Goal: Transaction & Acquisition: Purchase product/service

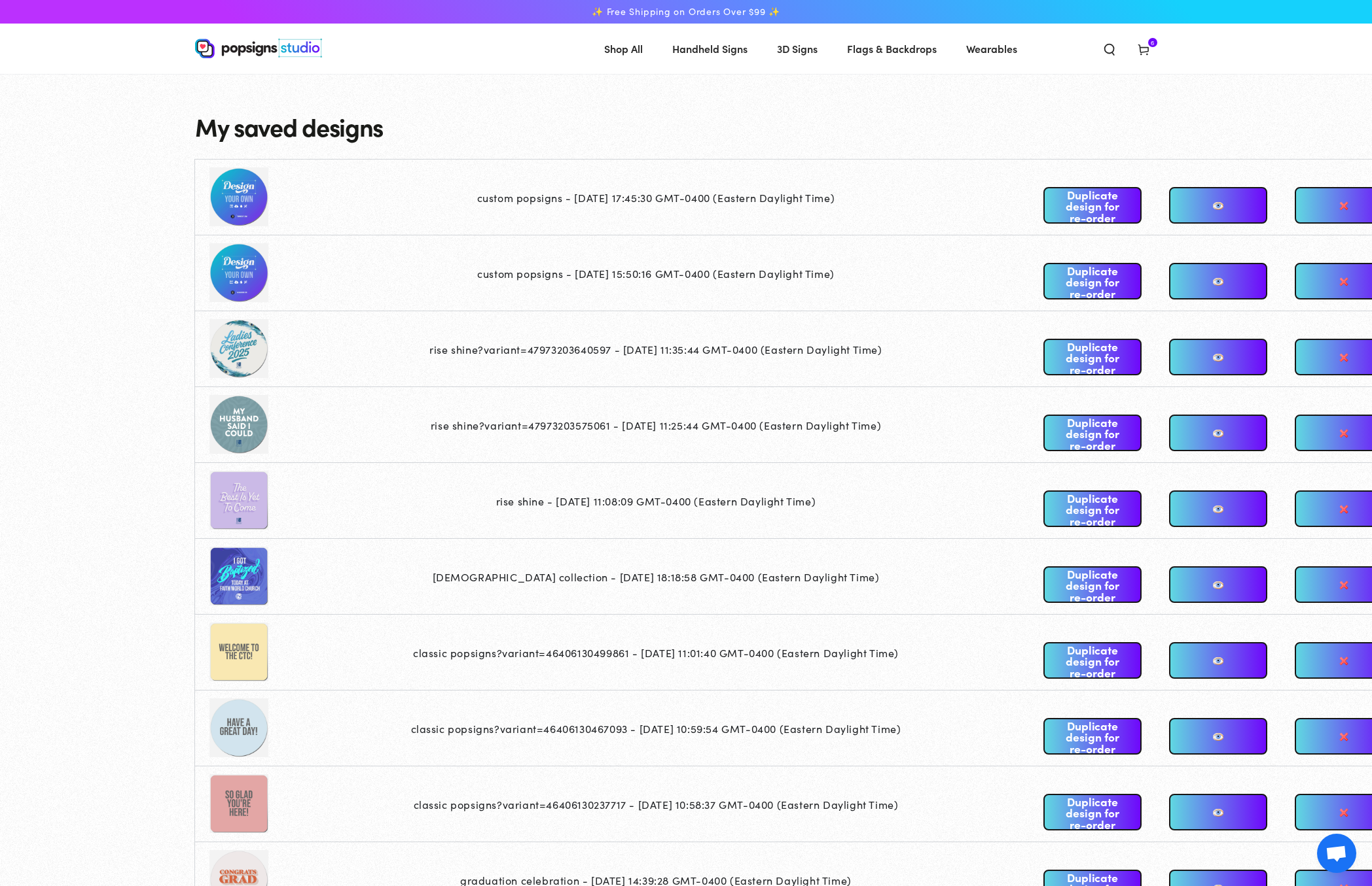
click at [883, 251] on div "Close dialog Get 10% OFF Your First Order Email Address Claim My Offer → No tha…" at bounding box center [686, 443] width 1372 height 886
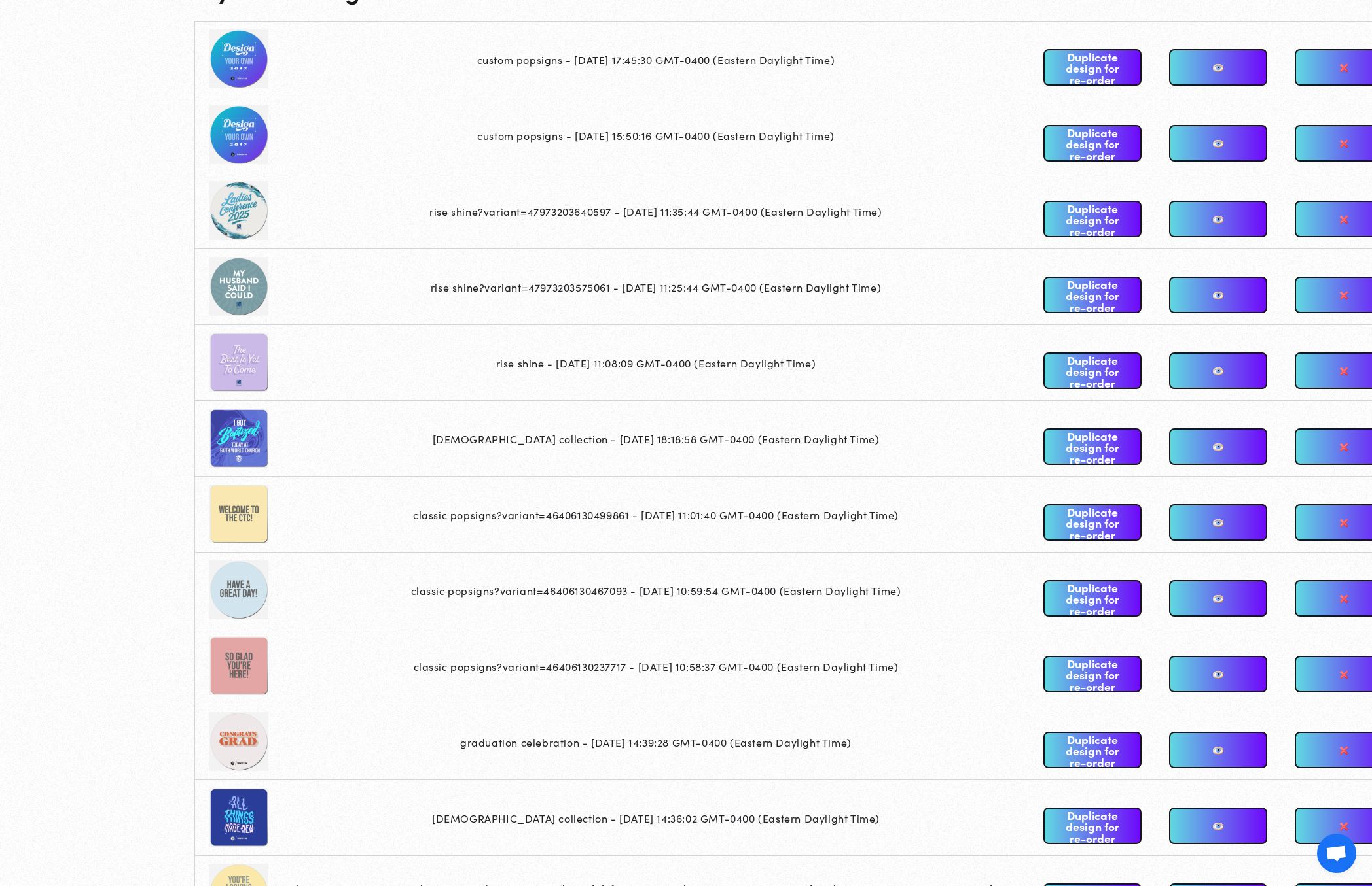
scroll to position [291, 0]
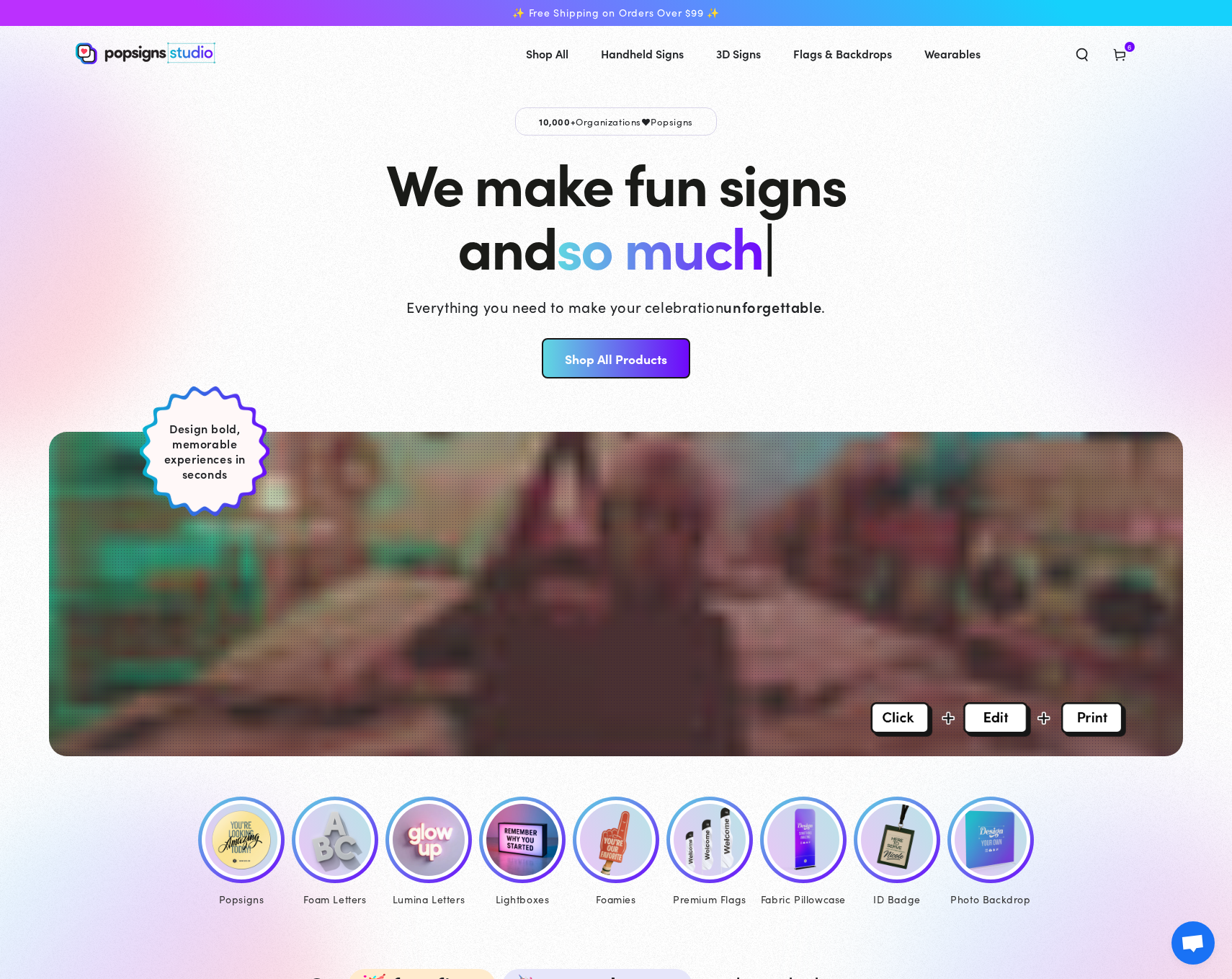
click at [244, 806] on img at bounding box center [241, 839] width 72 height 72
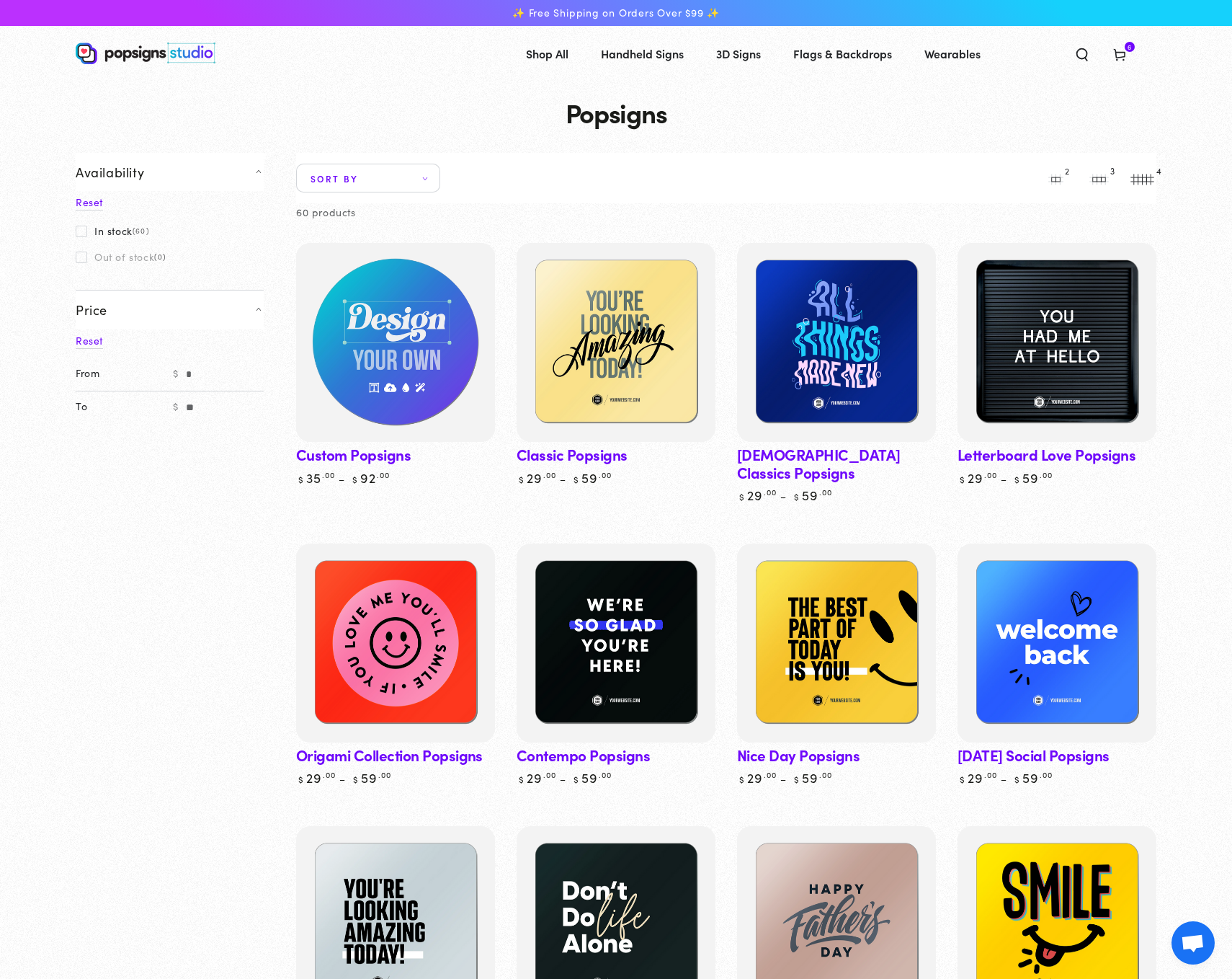
click at [391, 369] on img at bounding box center [395, 342] width 204 height 204
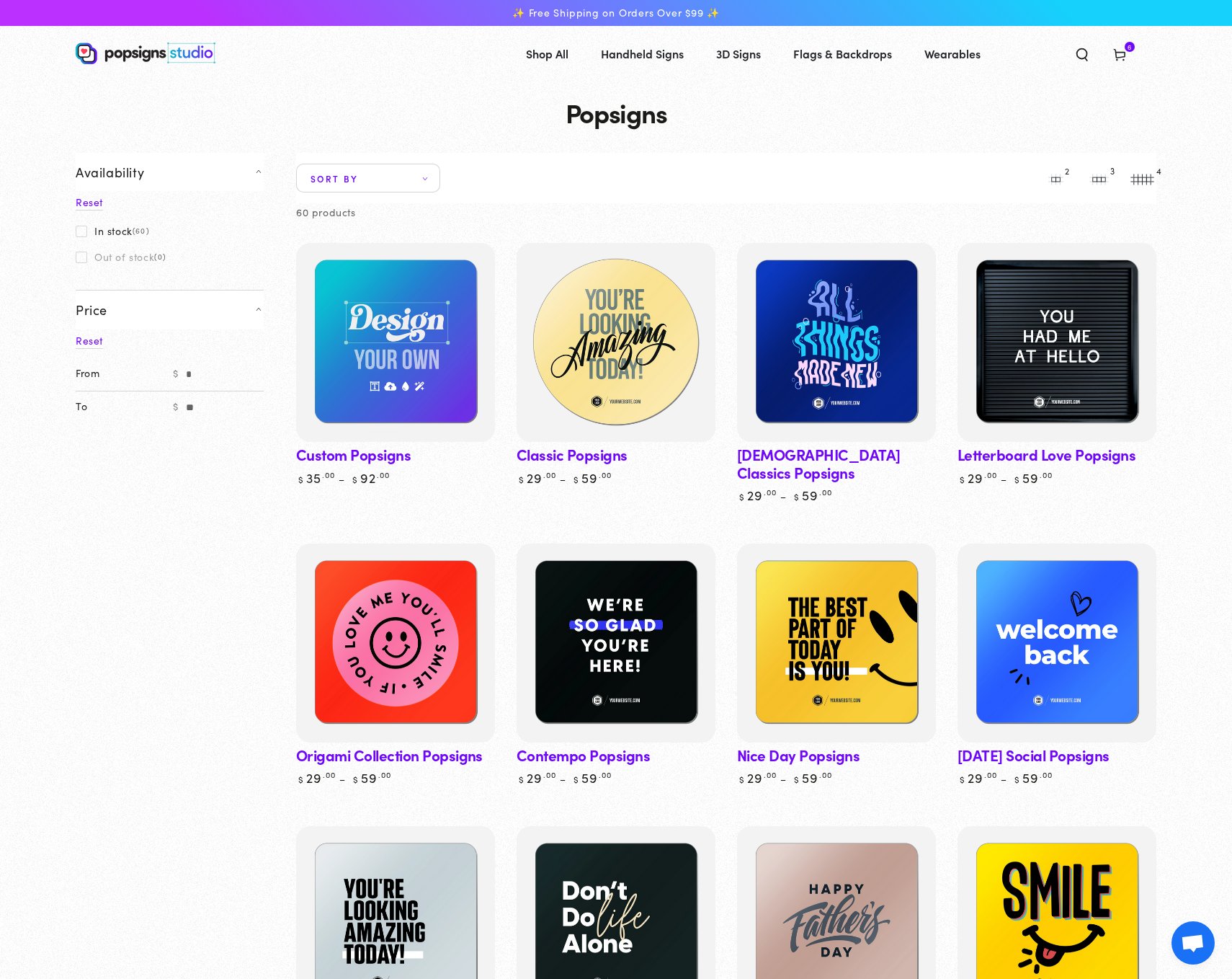
click at [647, 361] on img at bounding box center [615, 342] width 204 height 204
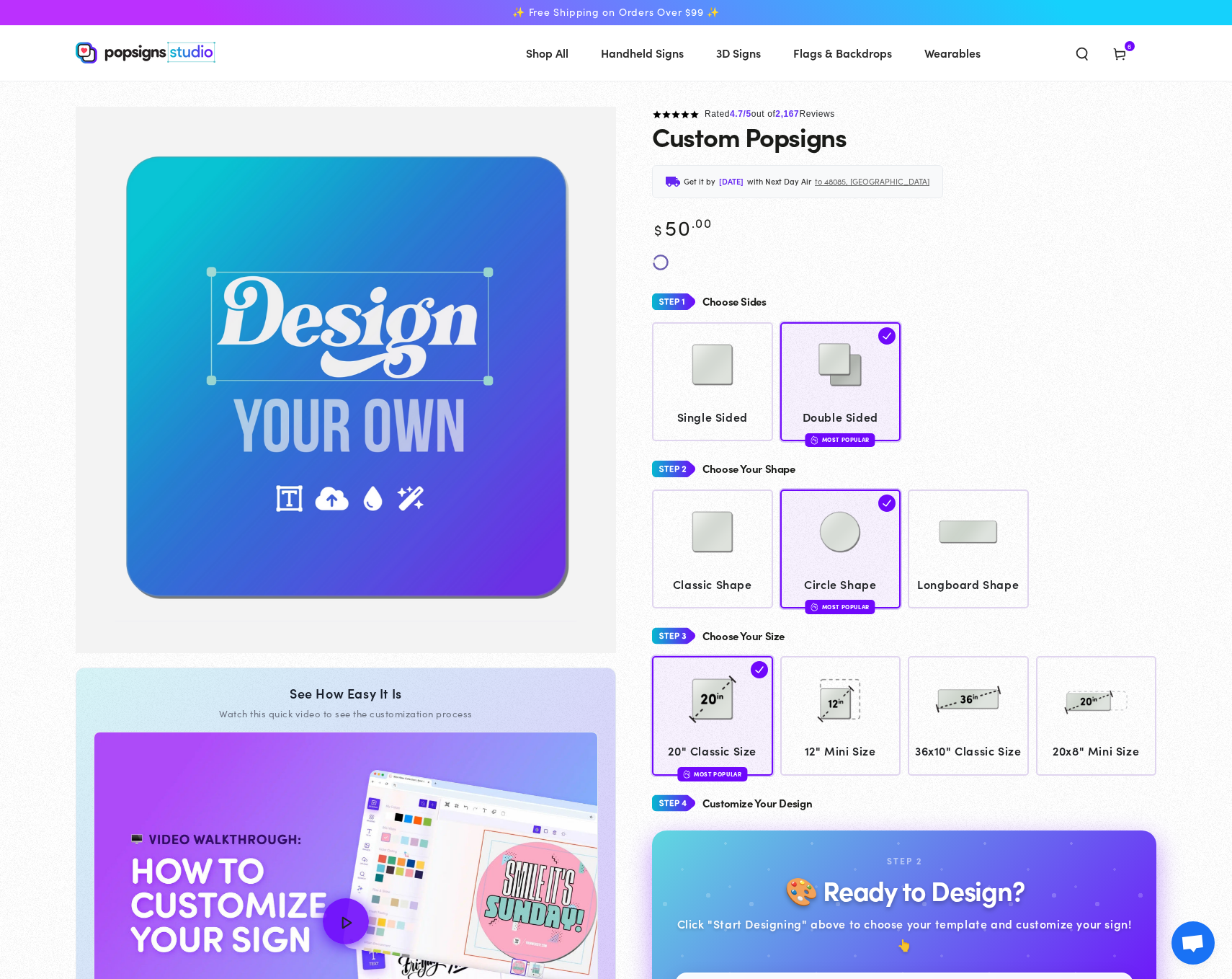
scroll to position [234, 0]
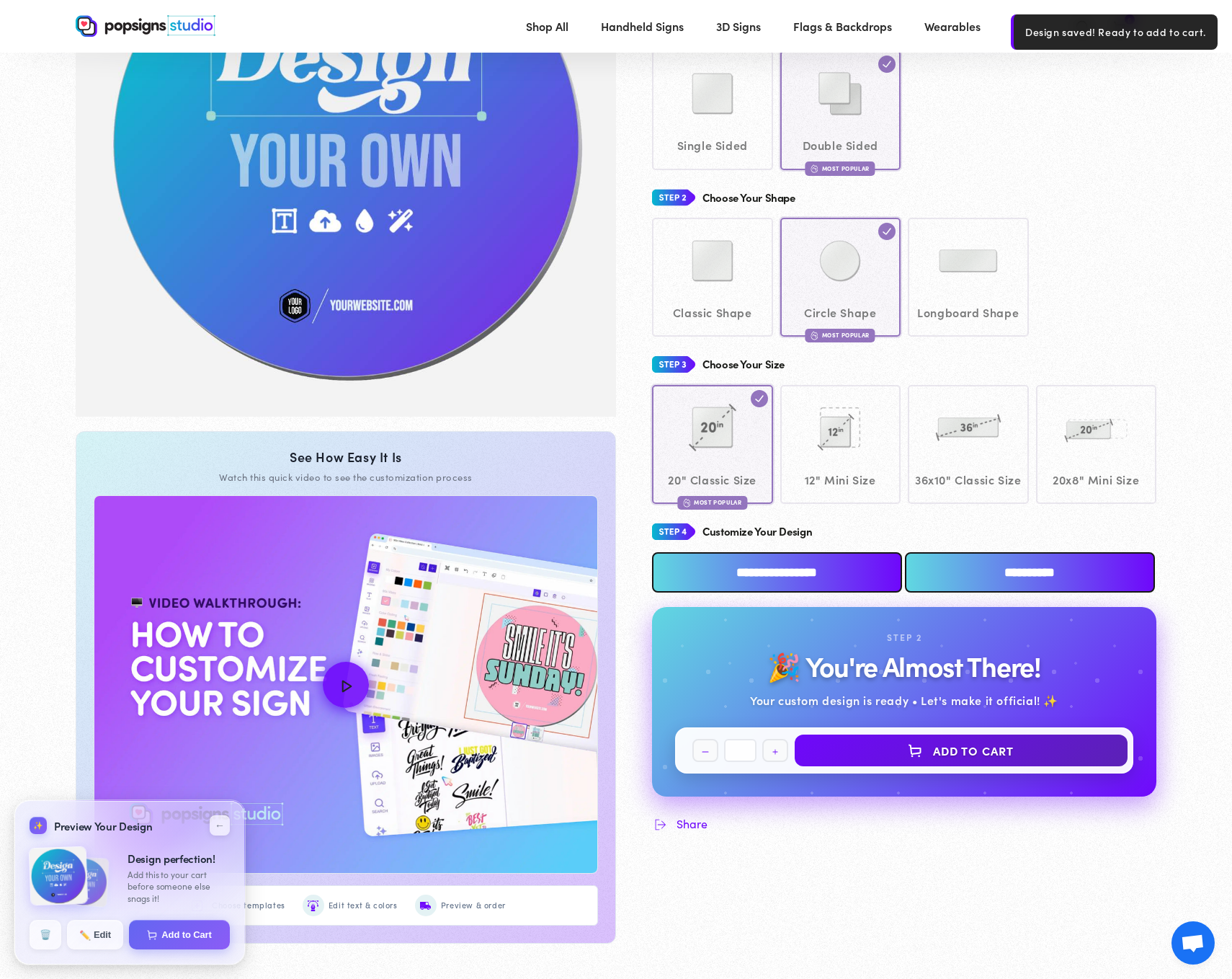
scroll to position [74, 0]
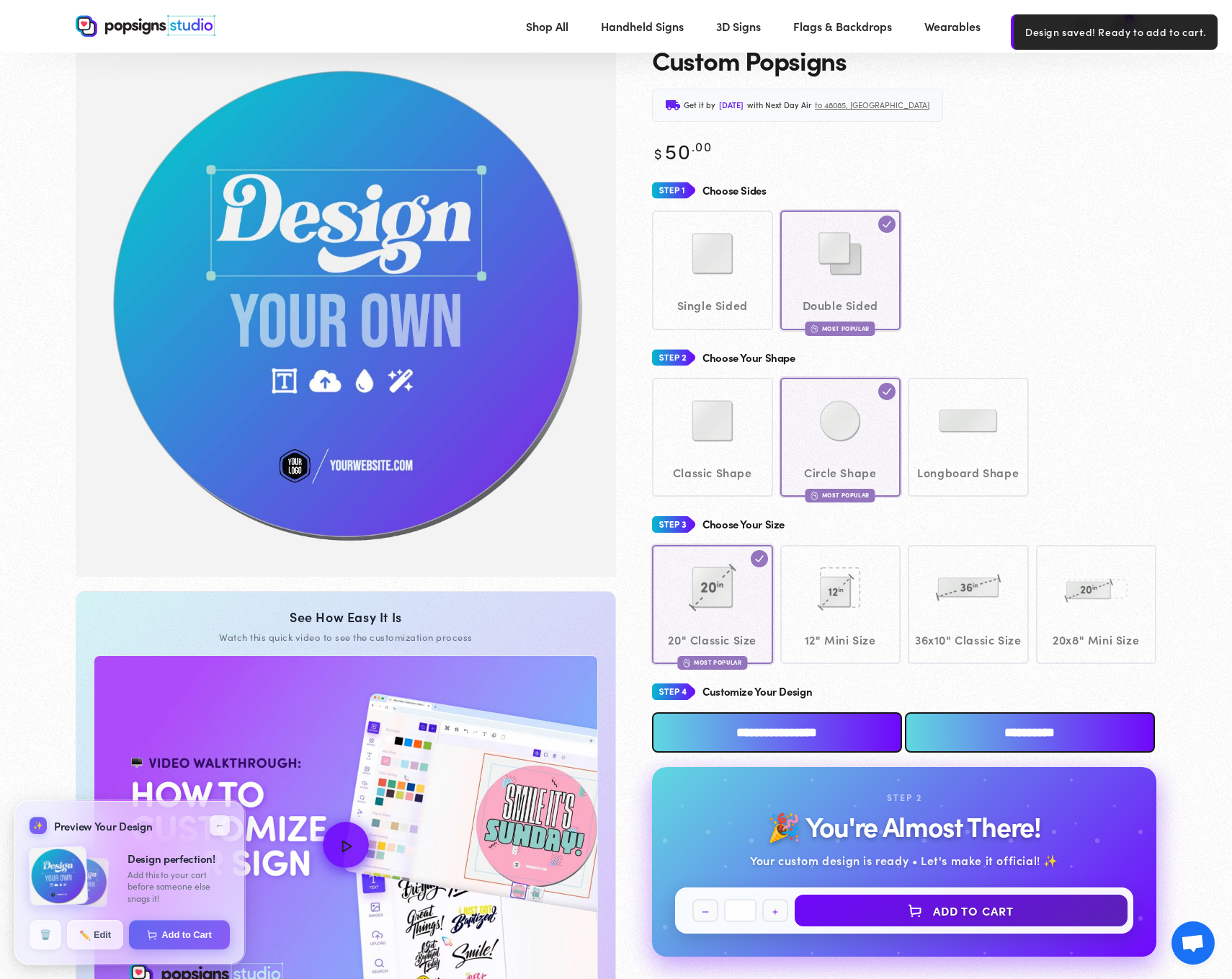
click at [838, 464] on div "Classic Shape Circle Shape Most Popular" at bounding box center [905, 437] width 505 height 119
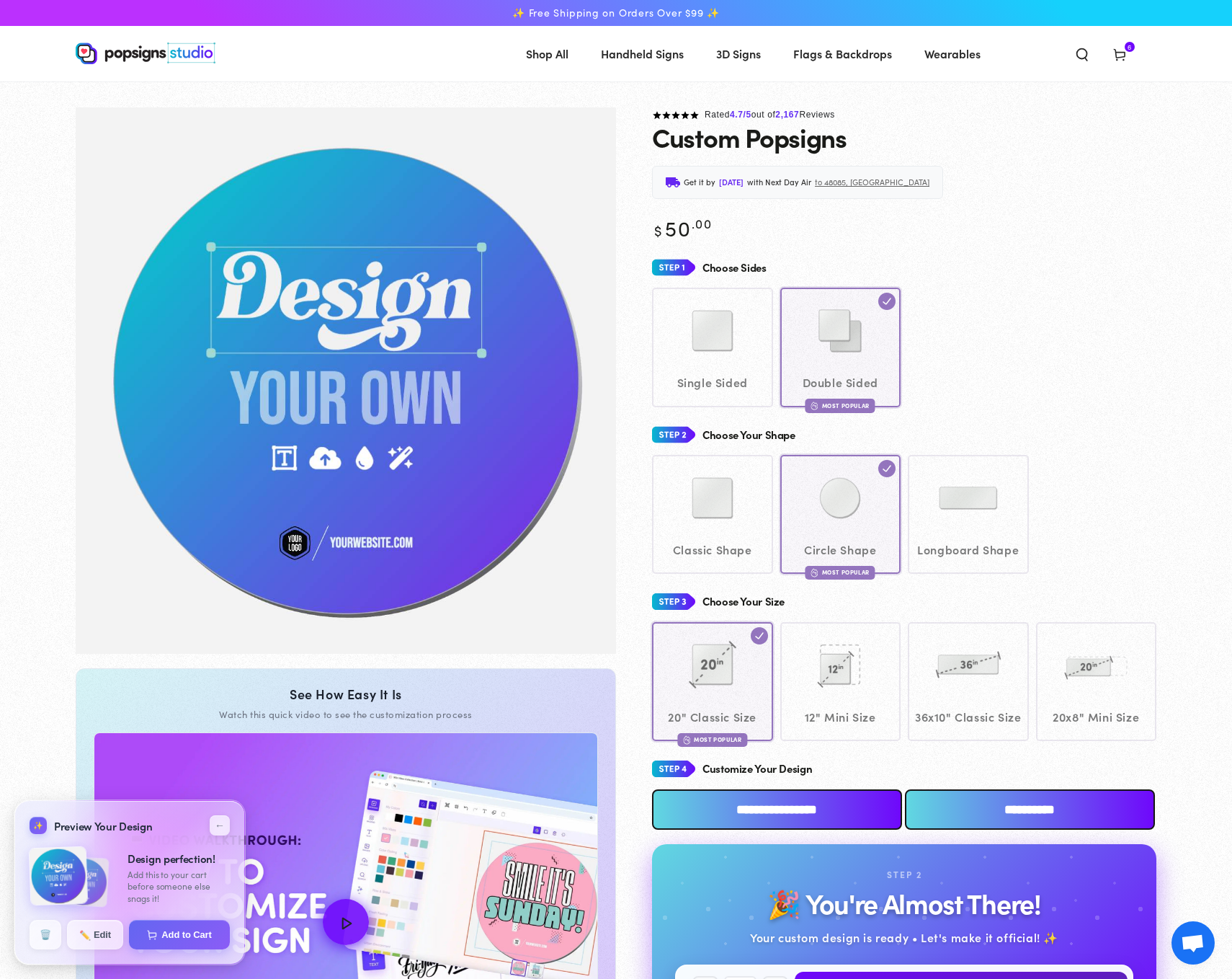
scroll to position [105, 0]
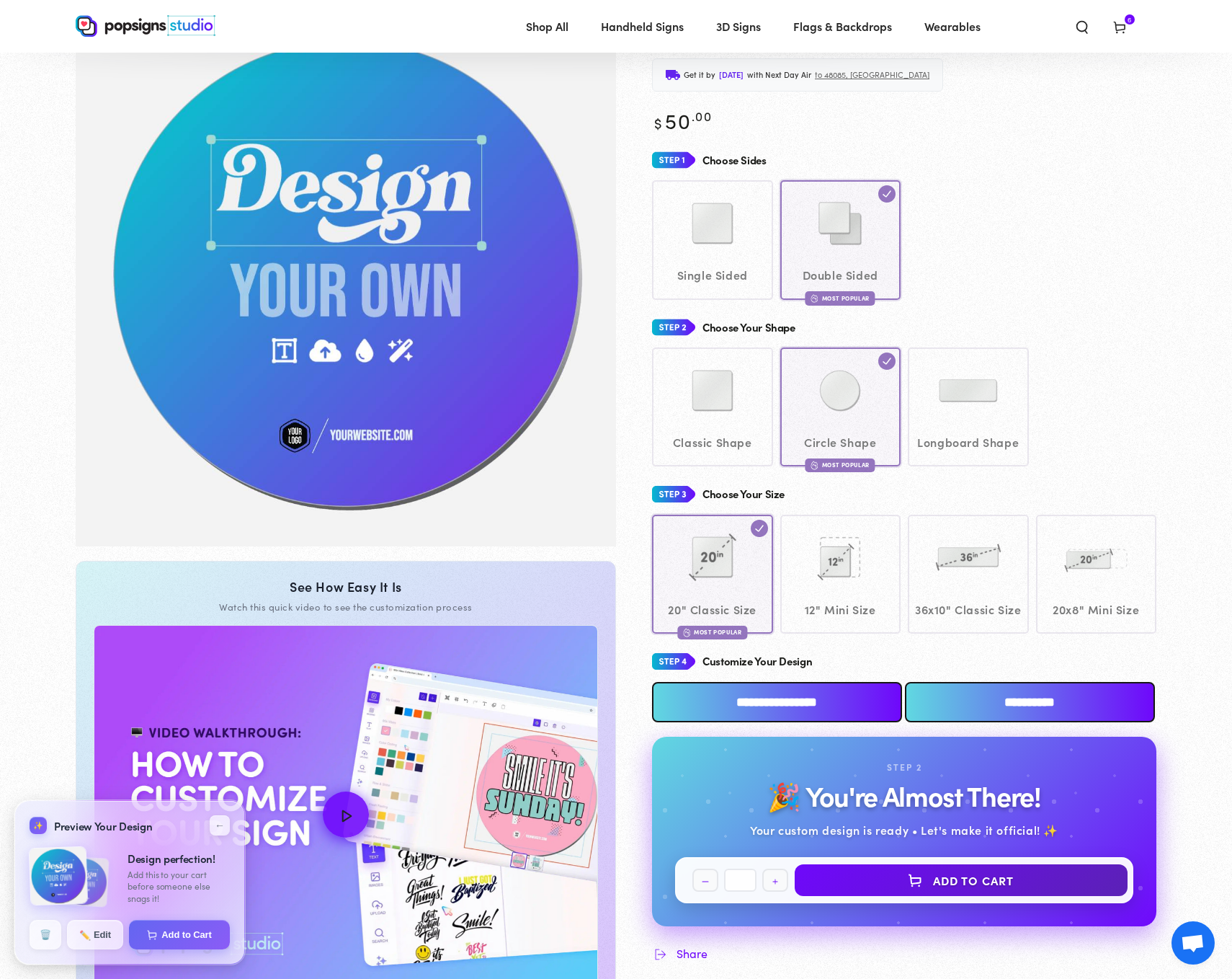
click at [1015, 722] on input "**********" at bounding box center [1030, 702] width 250 height 40
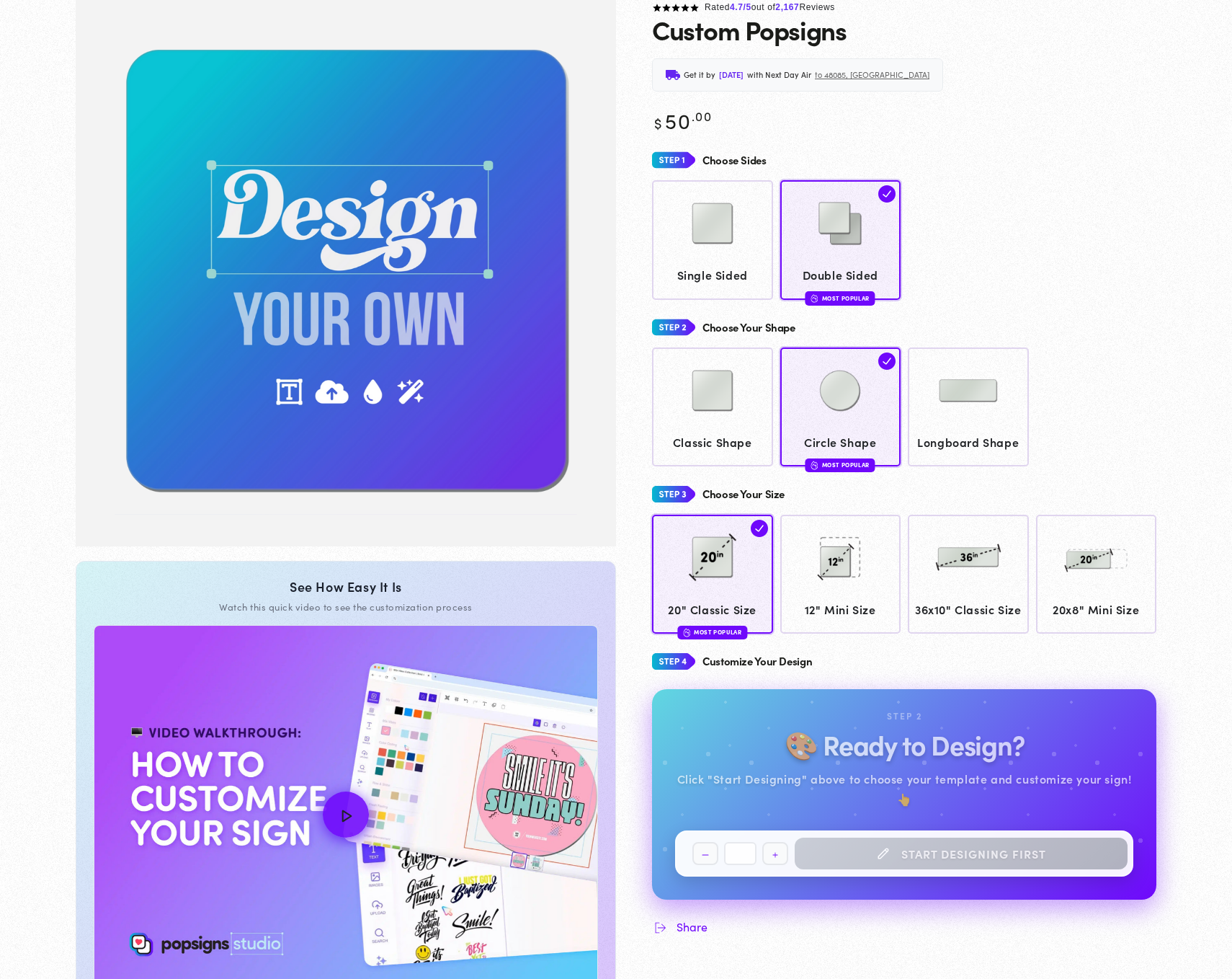
scroll to position [105, 0]
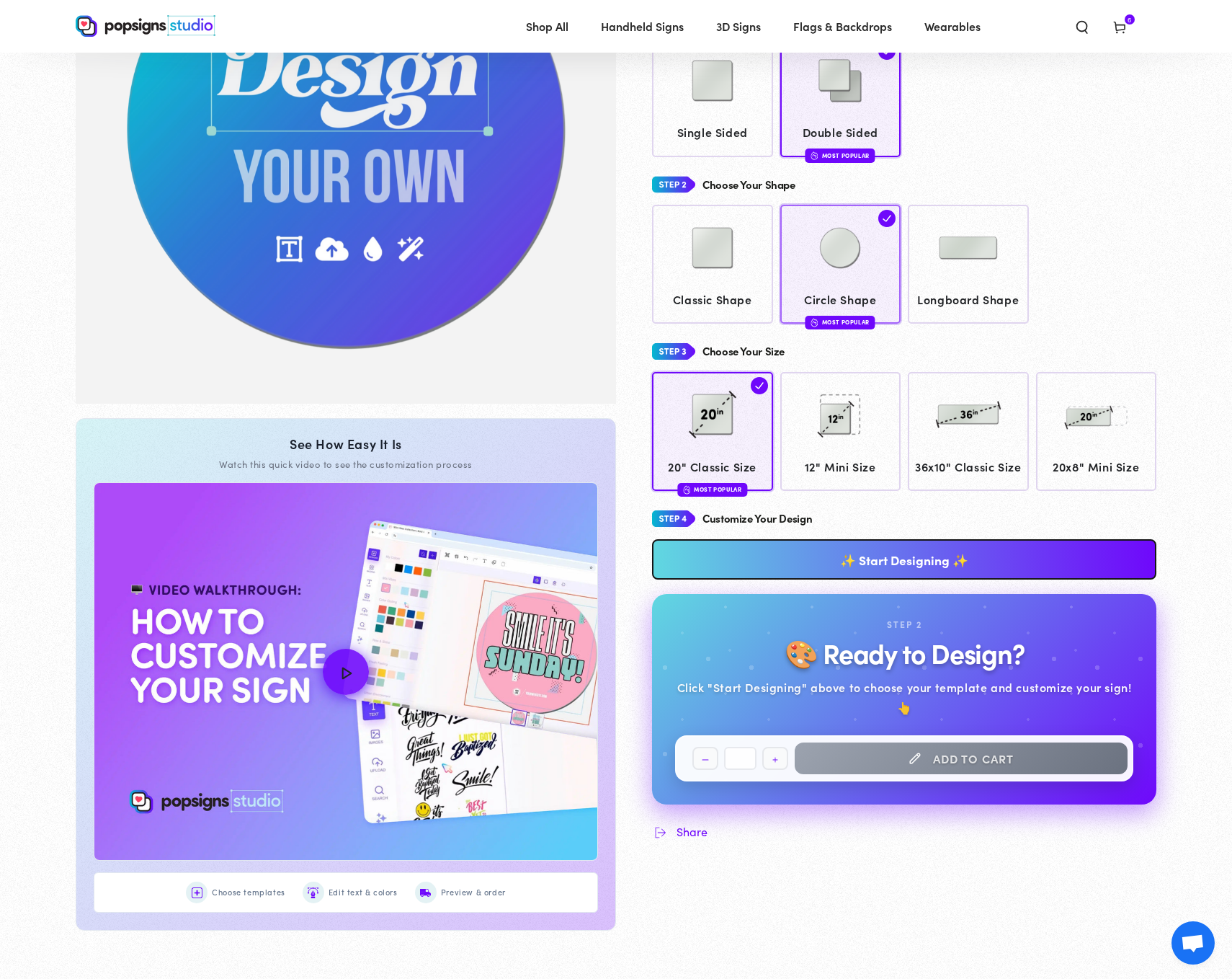
scroll to position [148, 0]
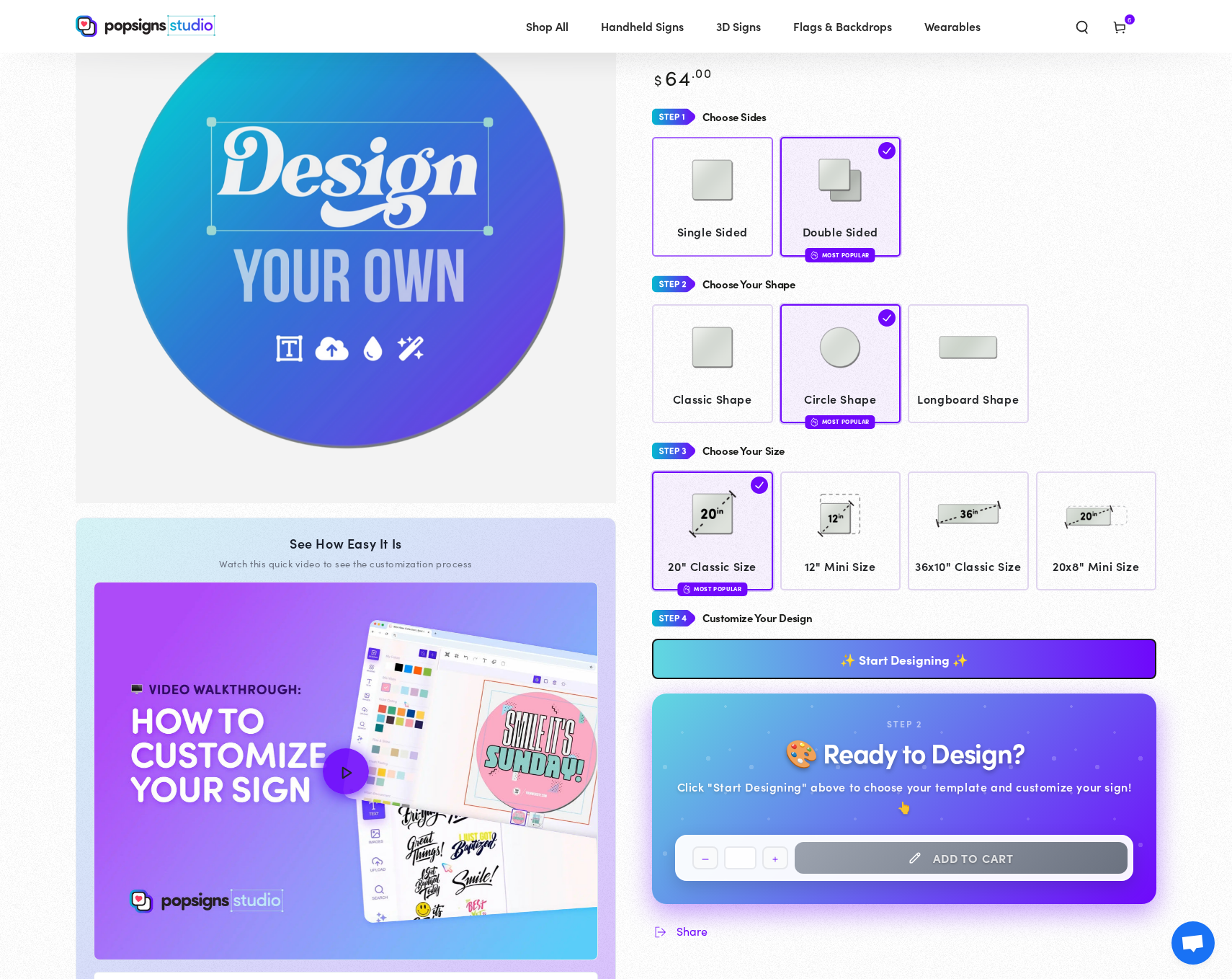
click at [719, 197] on img at bounding box center [712, 179] width 72 height 72
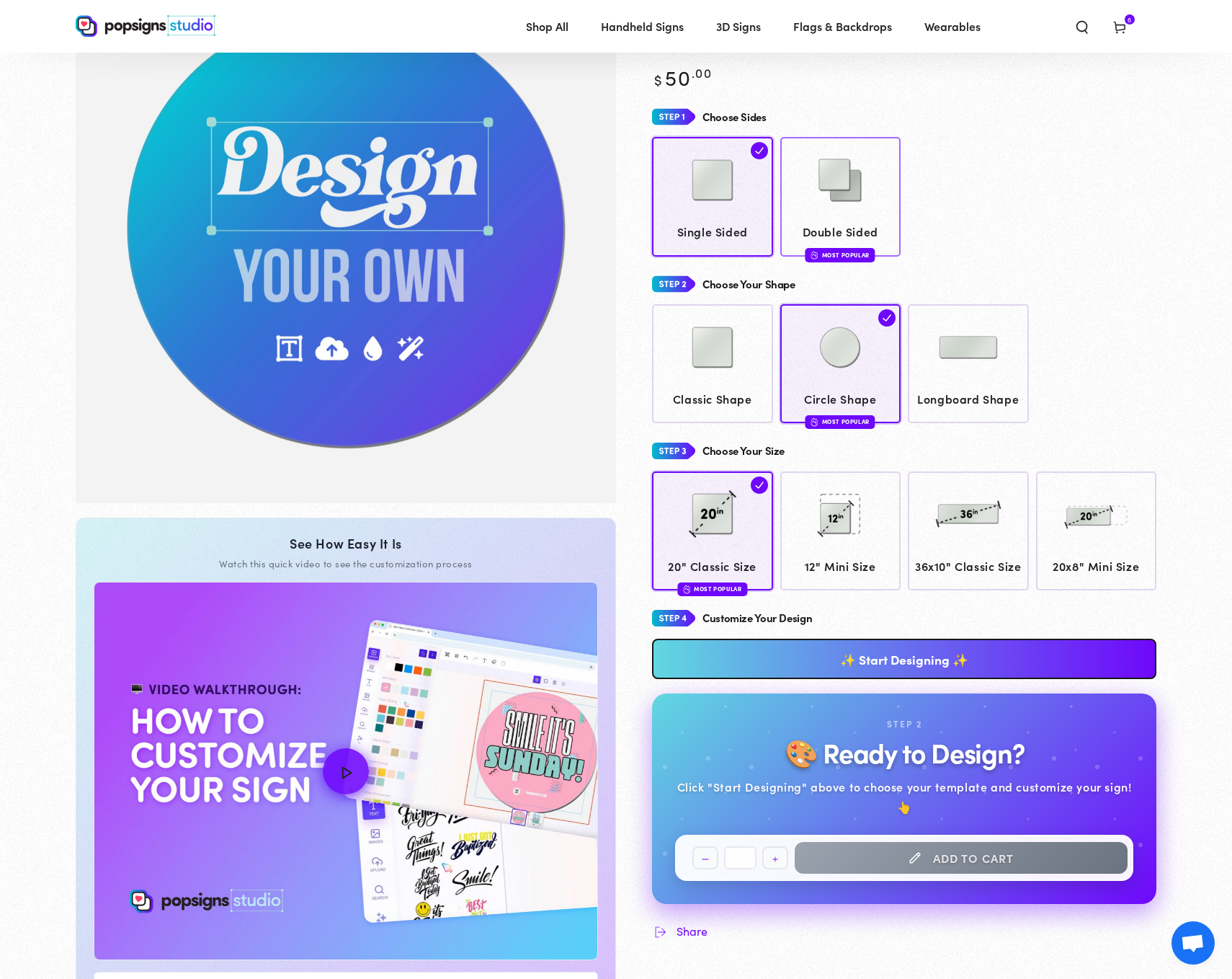
drag, startPoint x: 819, startPoint y: 205, endPoint x: 850, endPoint y: 278, distance: 79.3
click at [819, 205] on img at bounding box center [840, 179] width 72 height 72
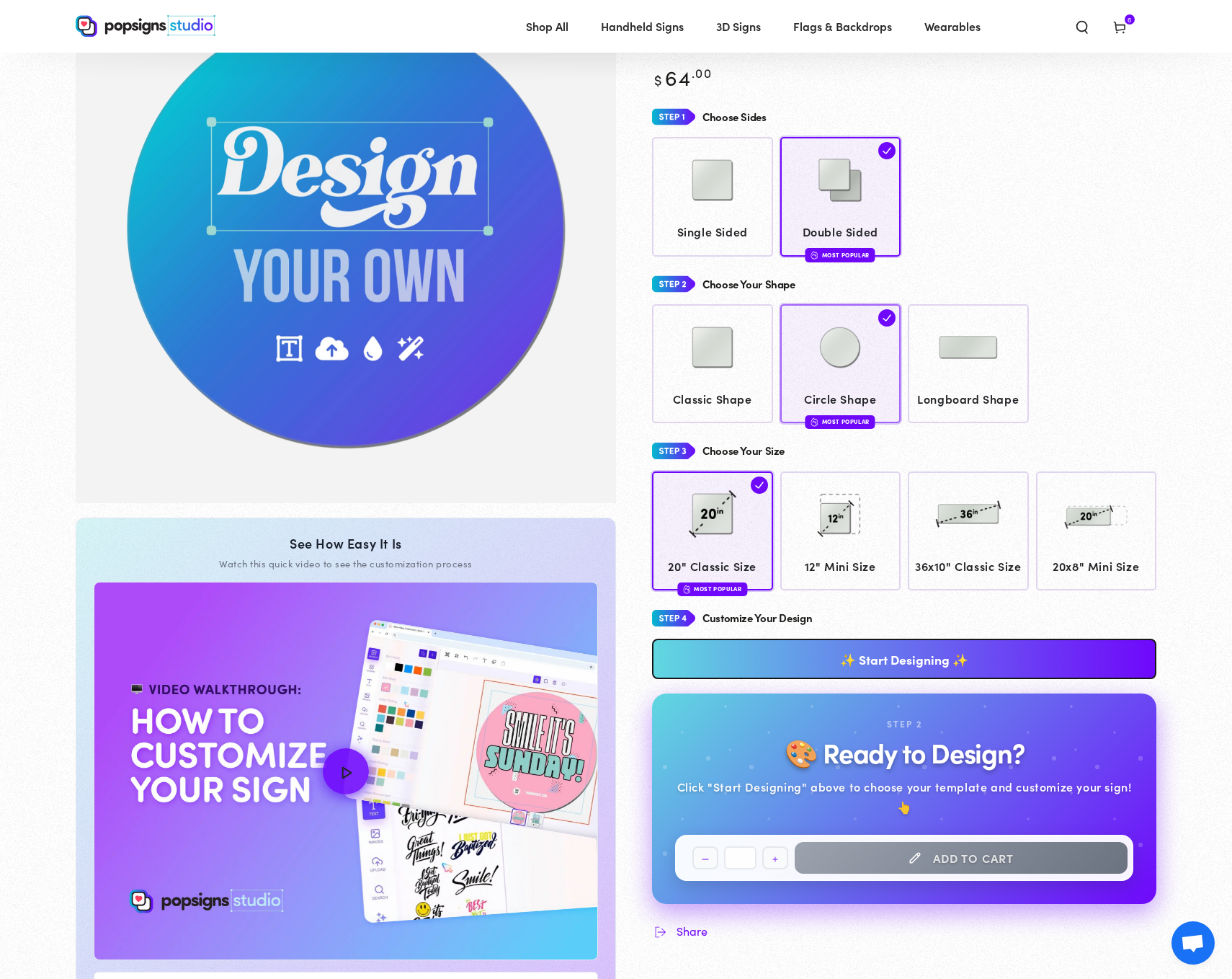
click at [867, 377] on img at bounding box center [840, 346] width 72 height 72
click at [668, 335] on div at bounding box center [713, 348] width 107 height 72
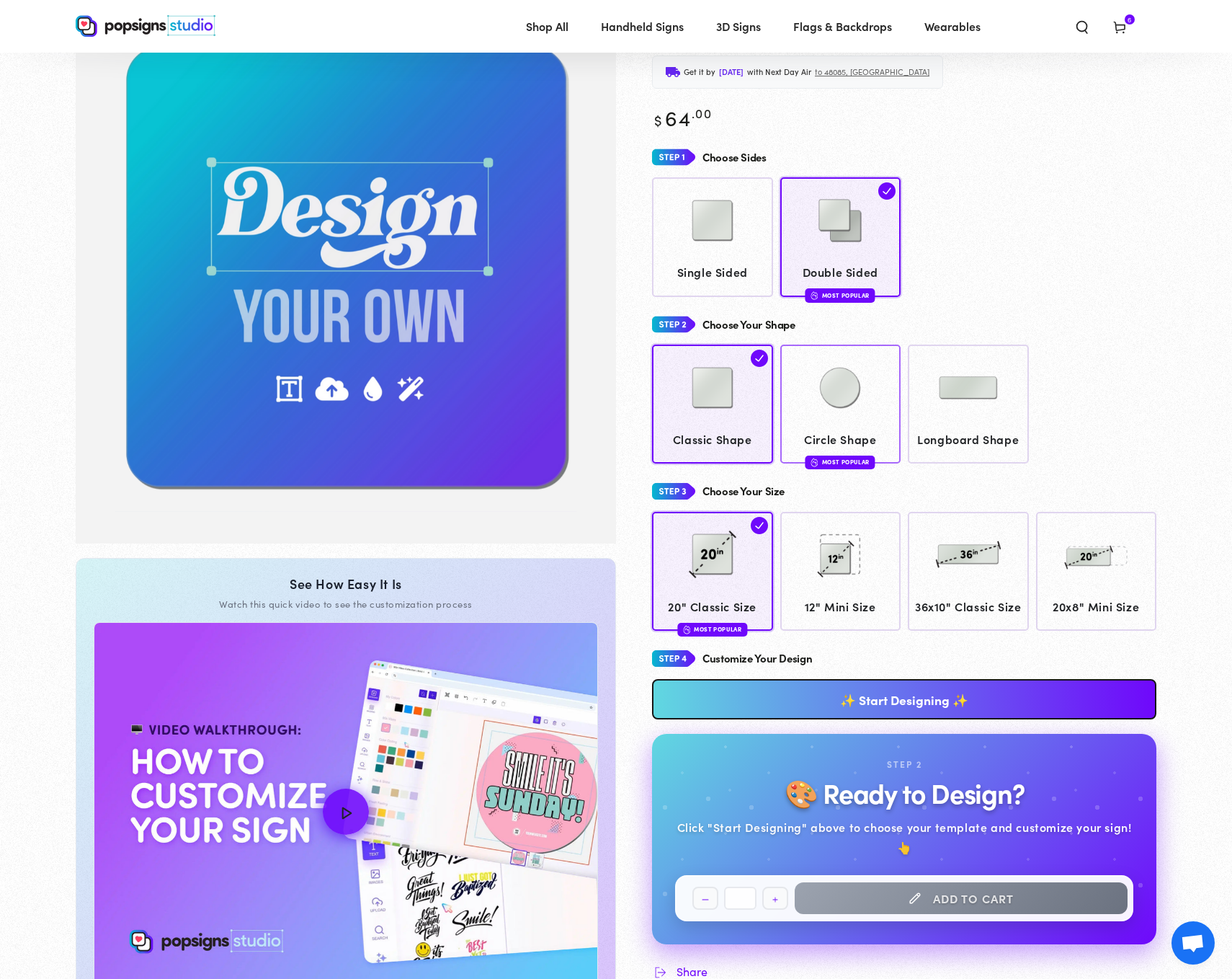
click at [829, 400] on img at bounding box center [840, 387] width 72 height 72
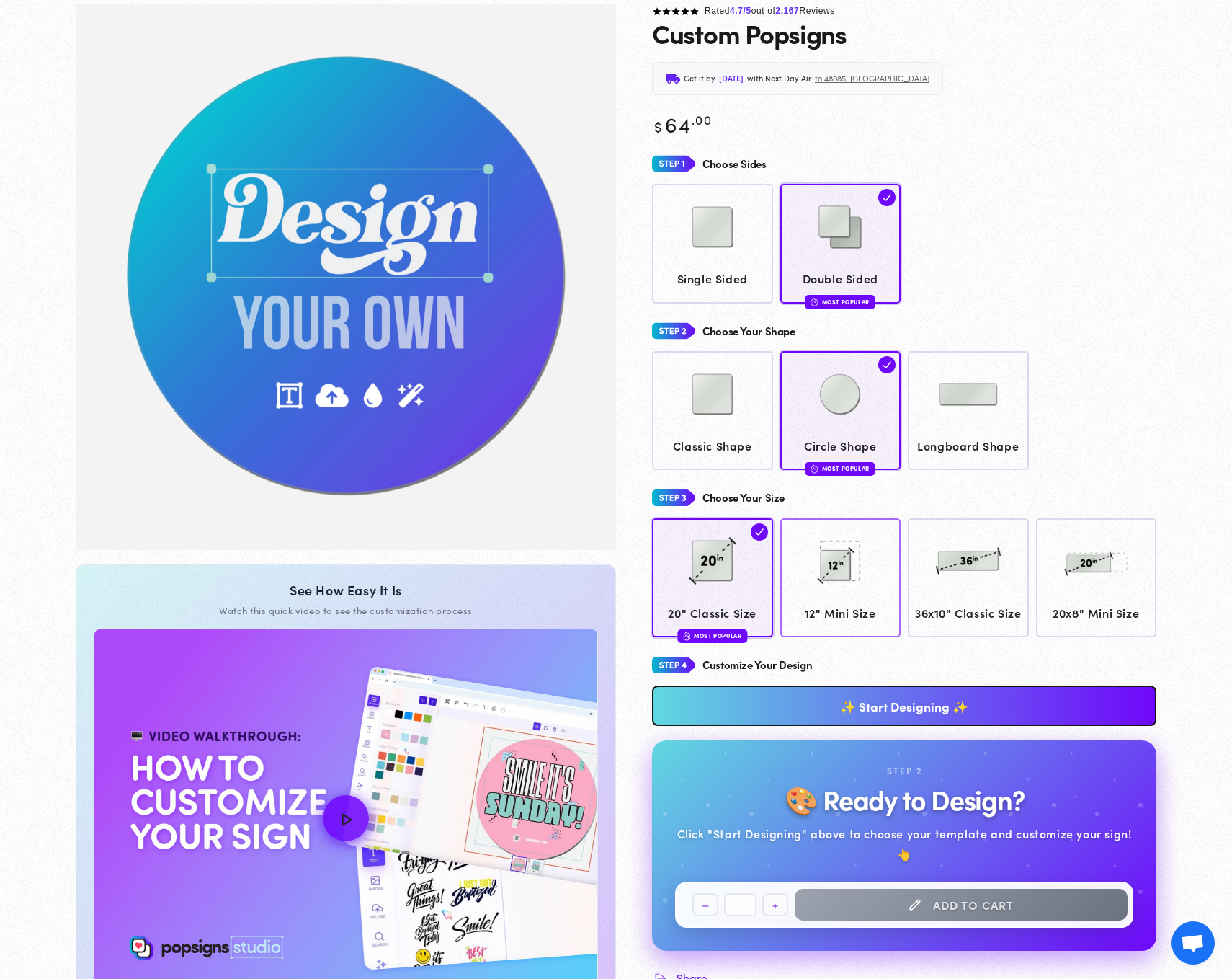
scroll to position [107, 0]
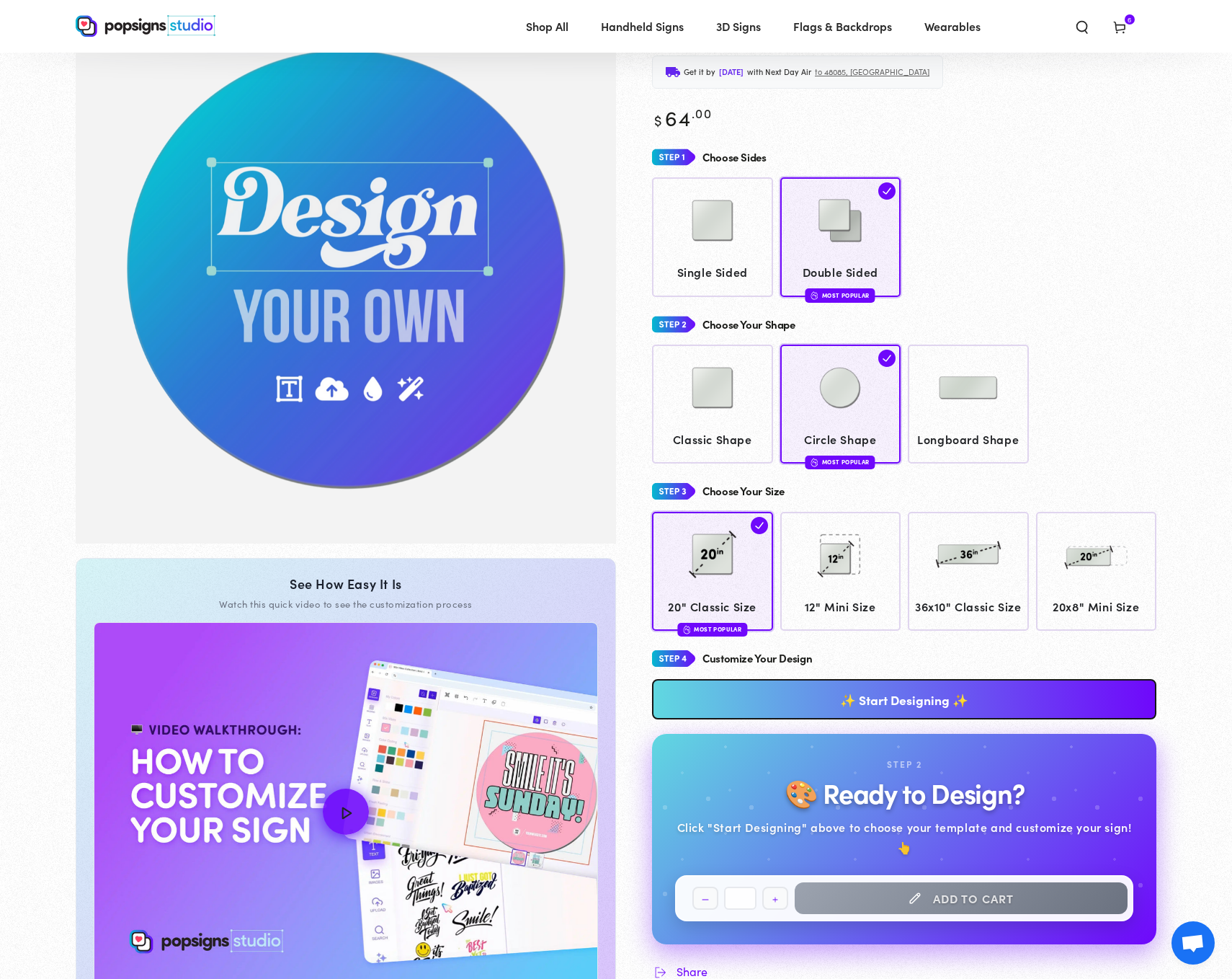
click at [922, 717] on link "✨ Start Designing ✨" at bounding box center [905, 699] width 505 height 40
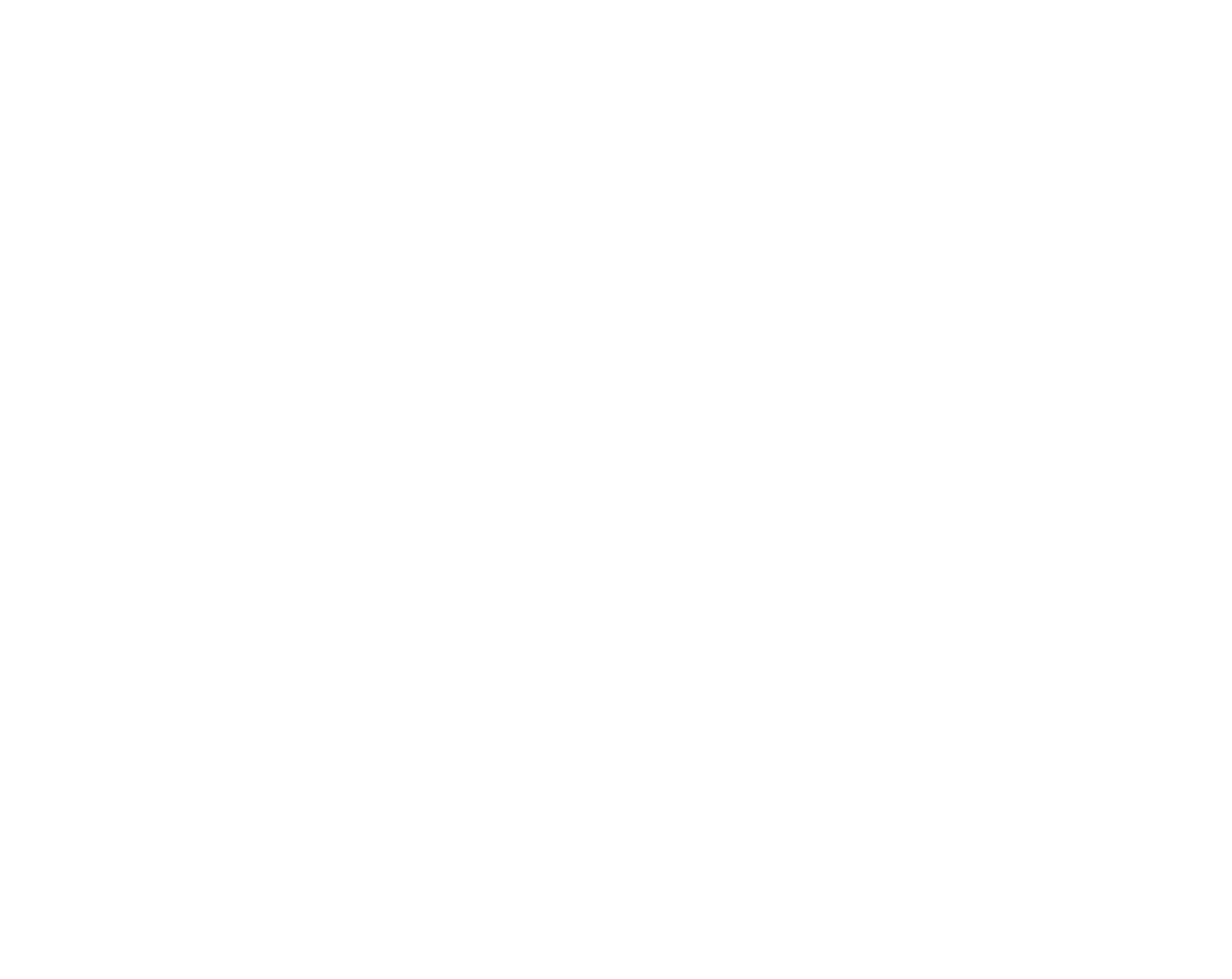
scroll to position [0, 0]
type textarea "An ancient tree with a door leading to a magical world"
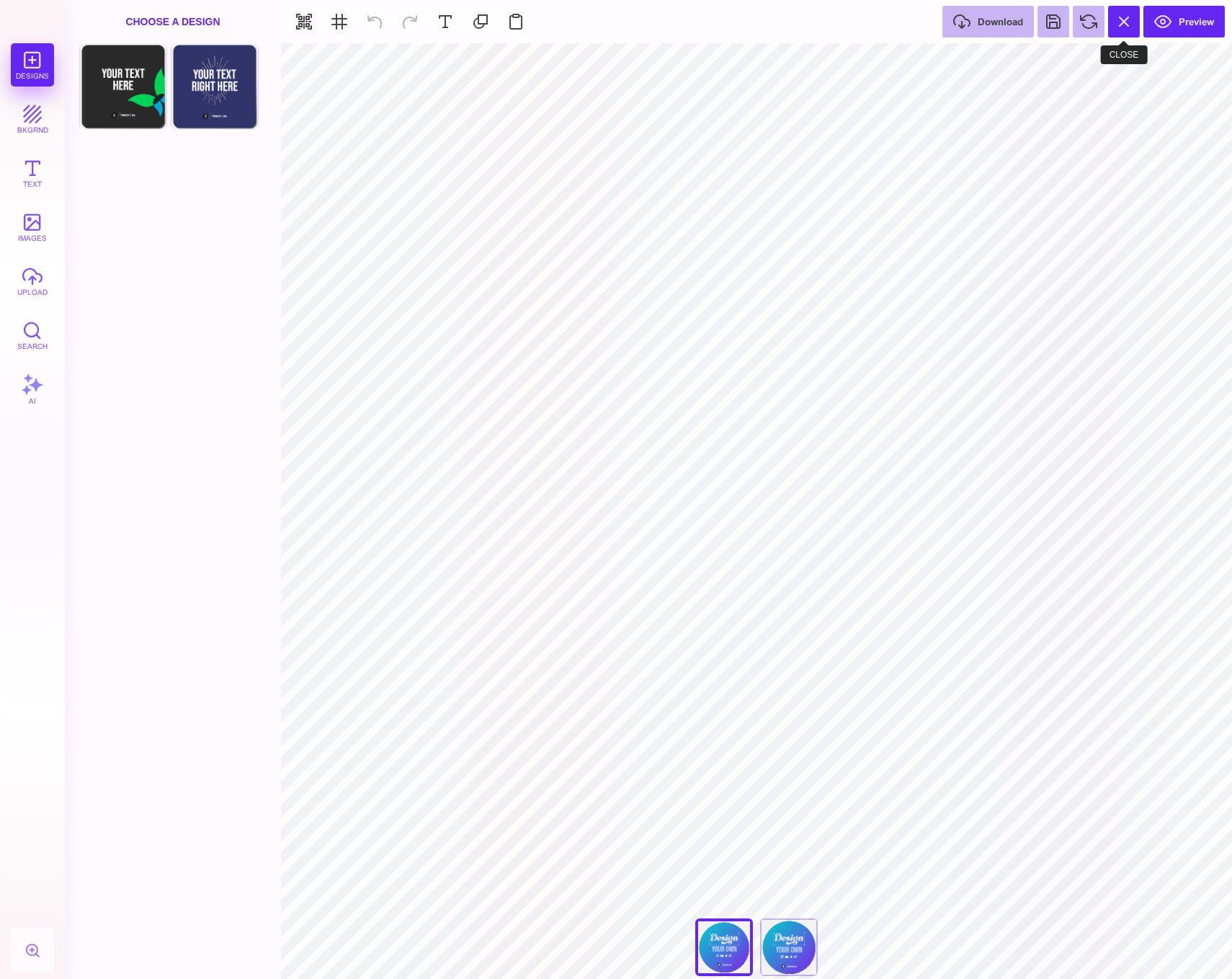
click at [1115, 27] on button at bounding box center [1124, 21] width 32 height 32
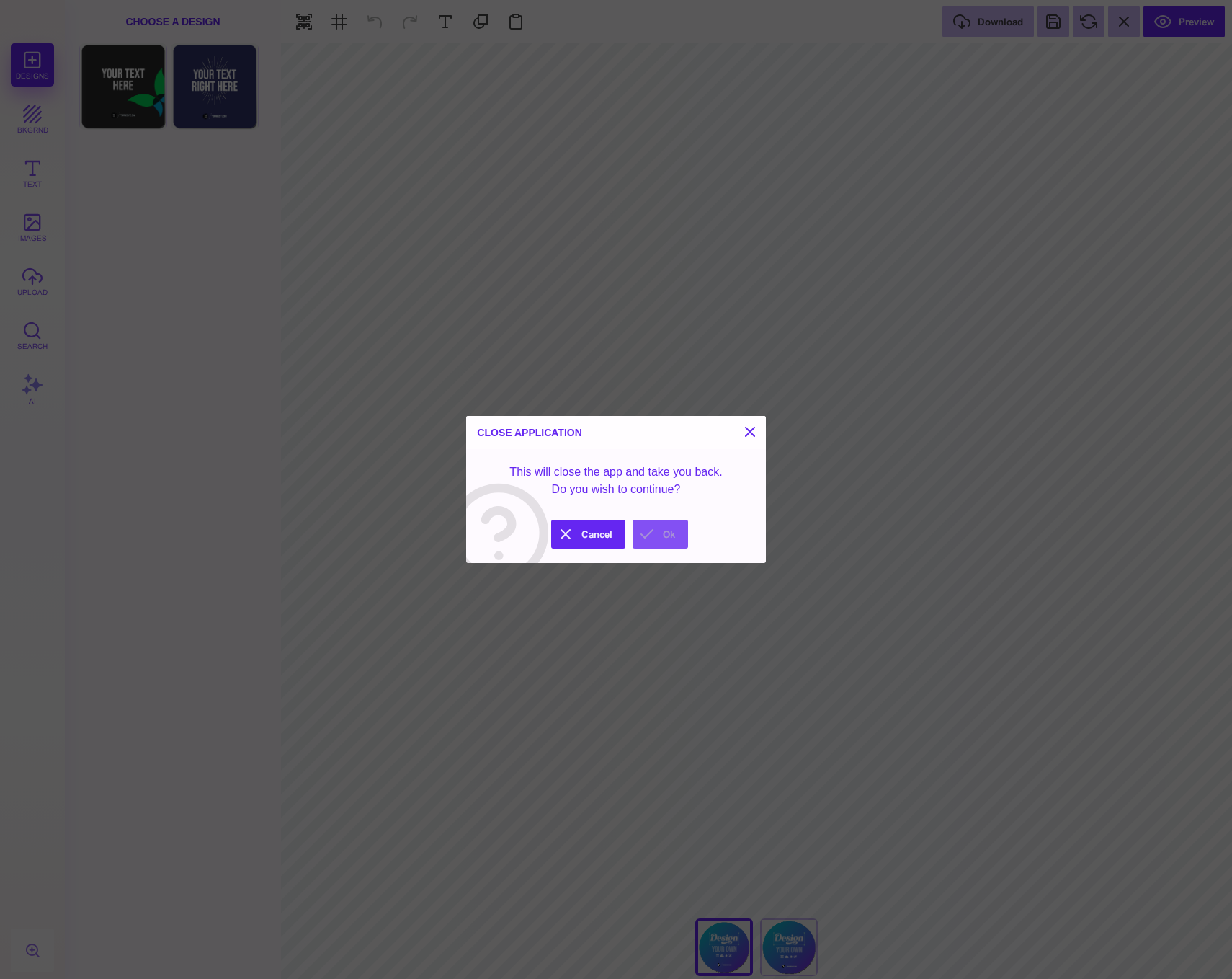
drag, startPoint x: 798, startPoint y: 617, endPoint x: 652, endPoint y: 528, distance: 171.0
click at [652, 528] on button "Ok" at bounding box center [660, 534] width 56 height 29
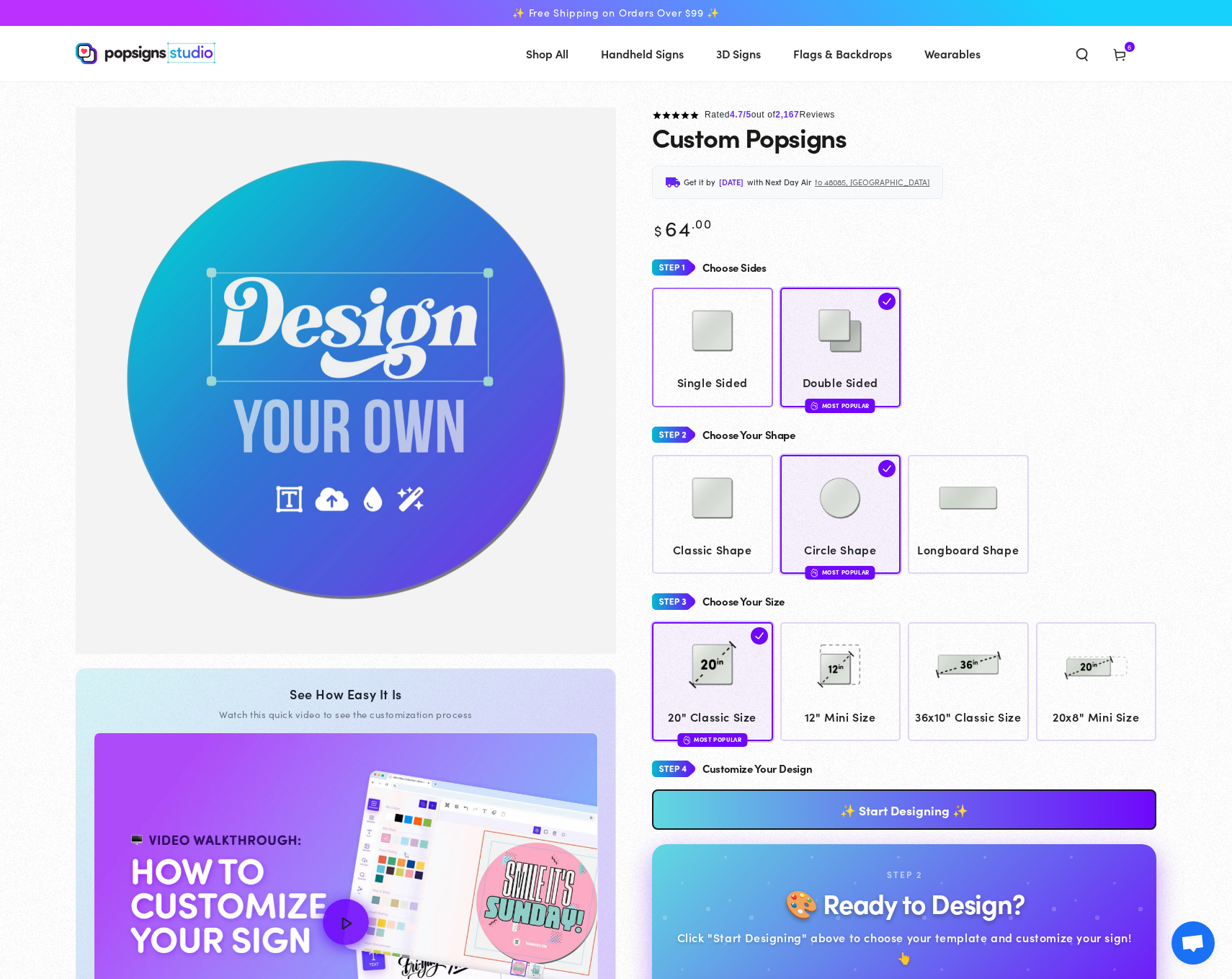
click at [768, 368] on link "Single Sided" at bounding box center [713, 347] width 121 height 119
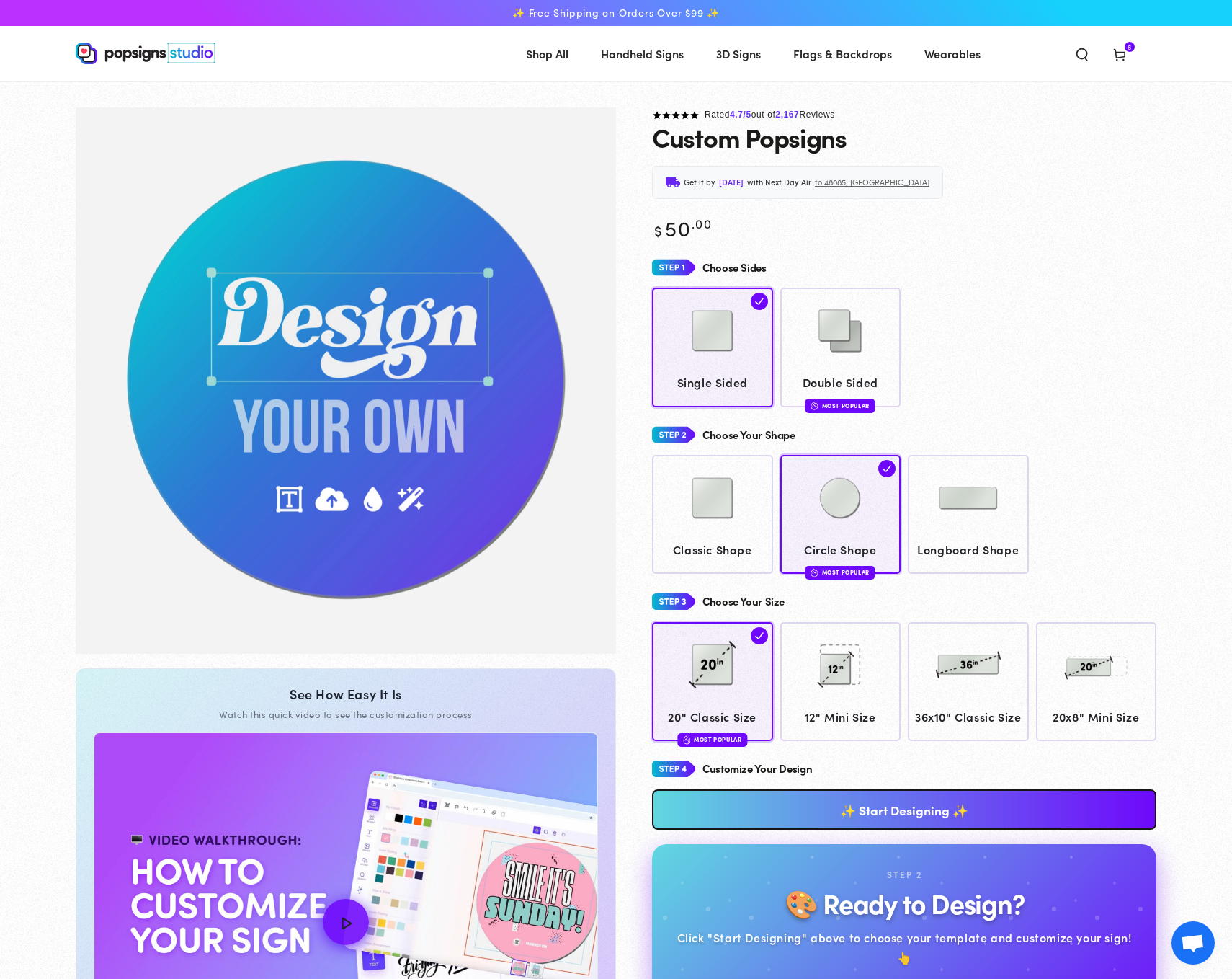
click at [866, 829] on link "✨ Start Designing ✨" at bounding box center [905, 809] width 505 height 40
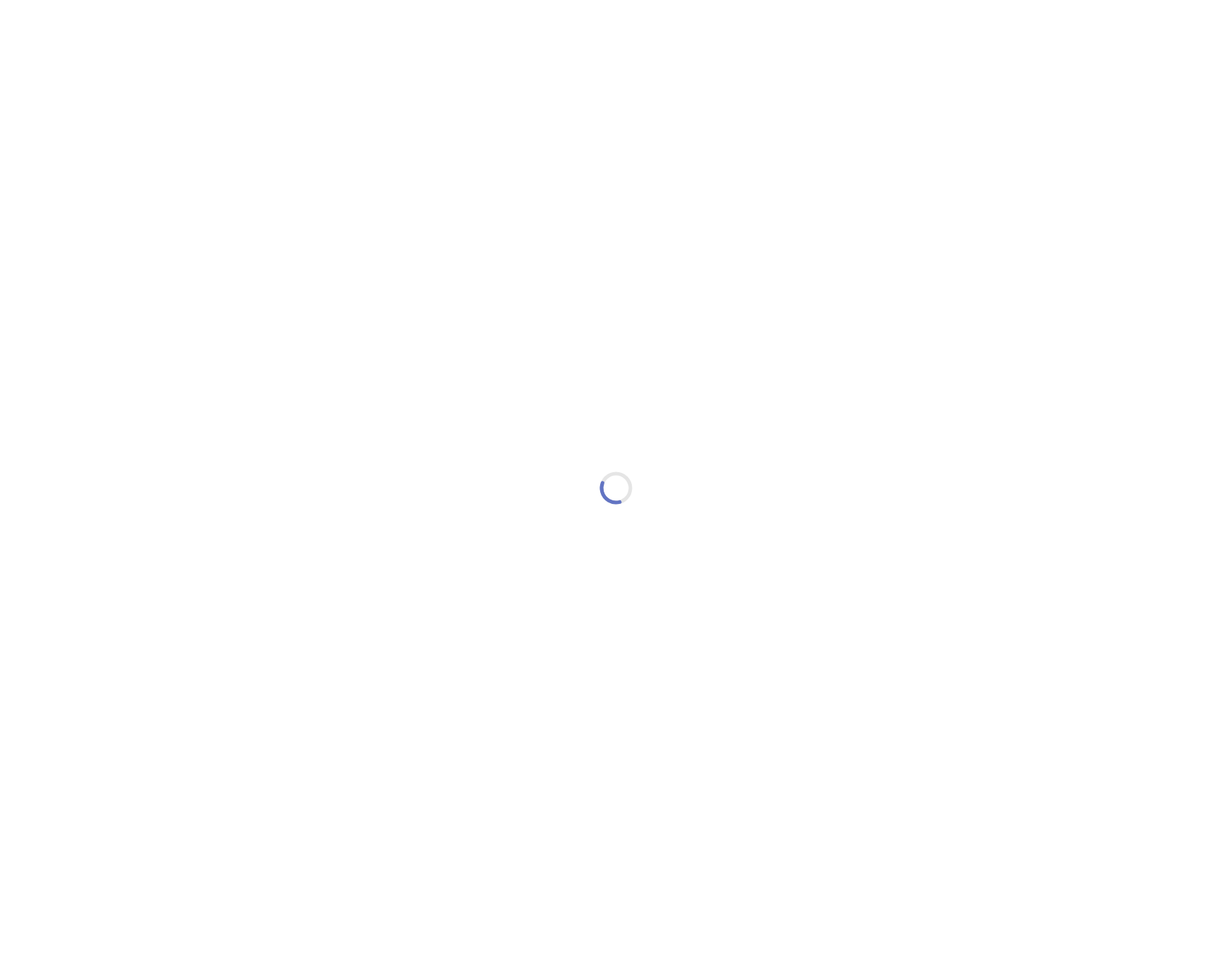
type input "*"
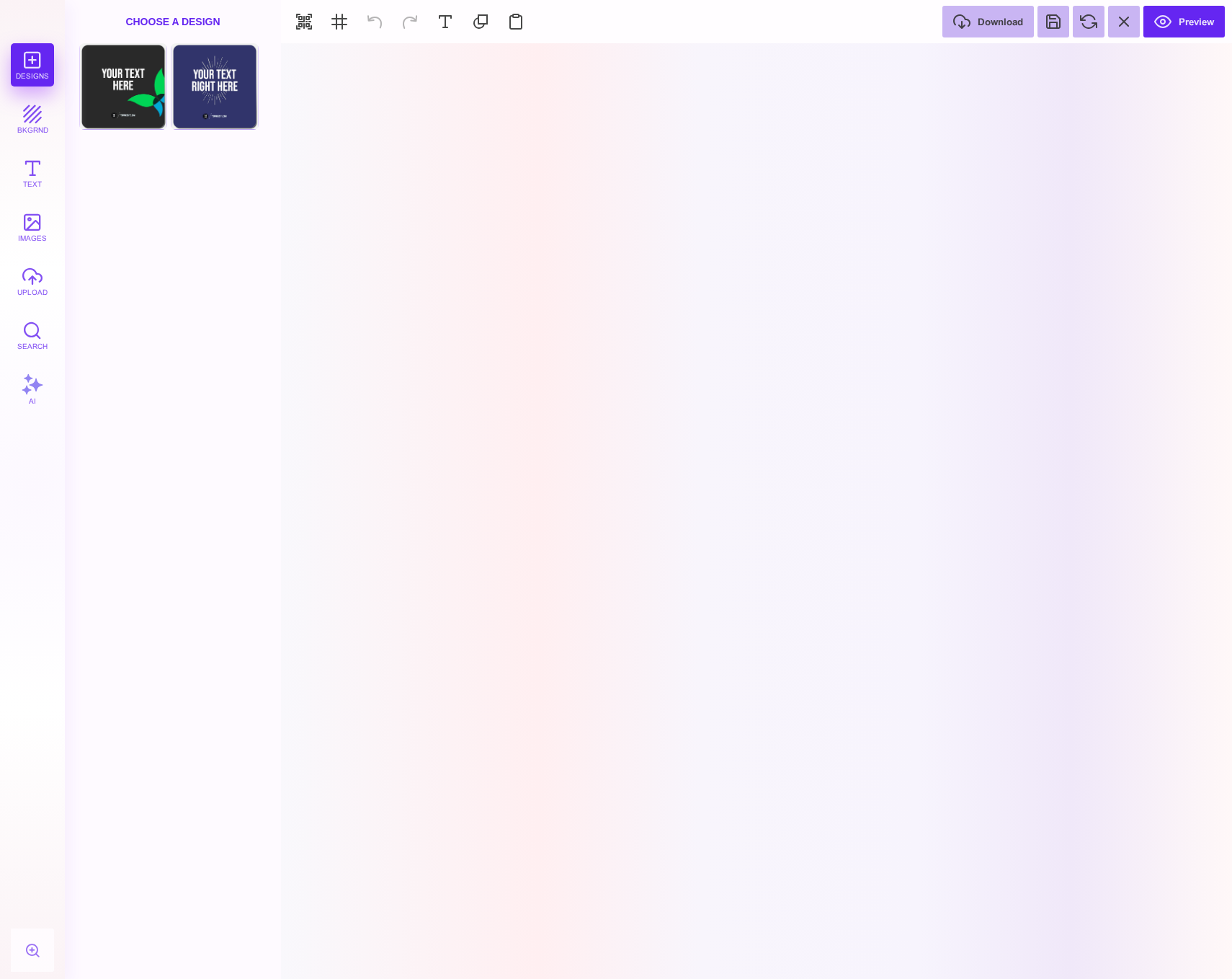
click at [869, 333] on section at bounding box center [756, 511] width 951 height 936
click at [1126, 24] on button at bounding box center [1124, 21] width 32 height 32
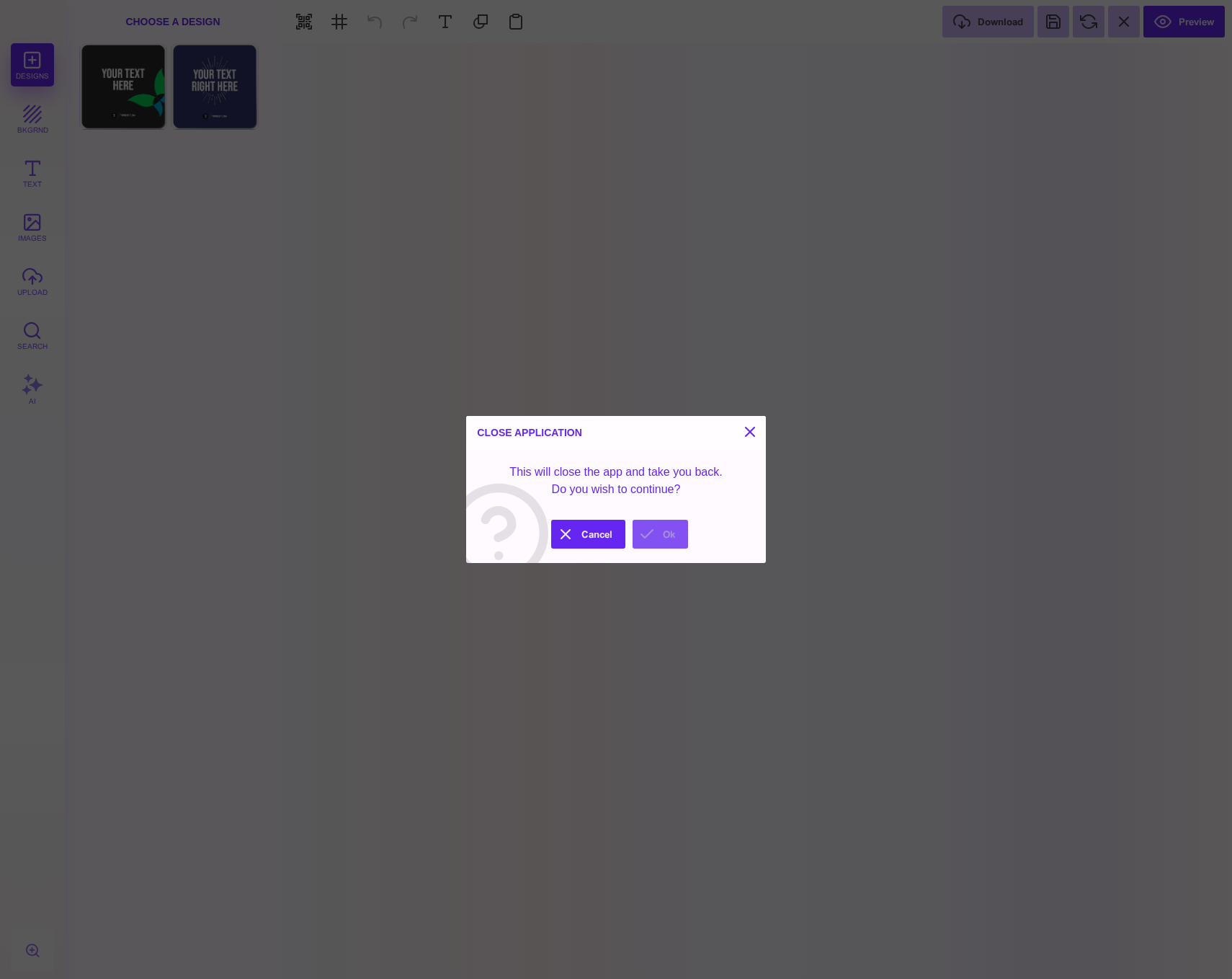
click at [667, 534] on button "Ok" at bounding box center [660, 534] width 56 height 29
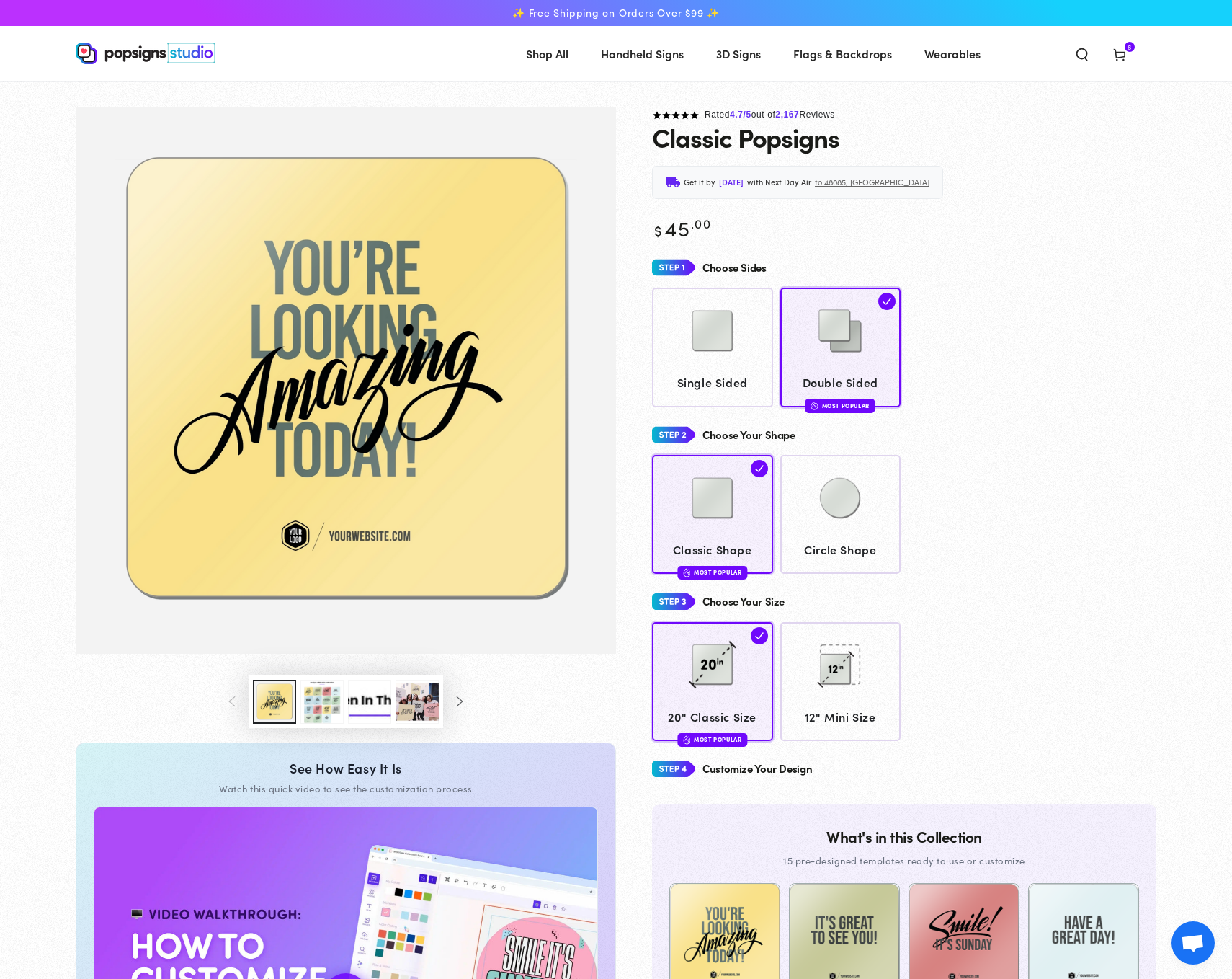
click at [1043, 422] on div "Choose Your Shape" at bounding box center [905, 435] width 505 height 27
